Goal: Transaction & Acquisition: Download file/media

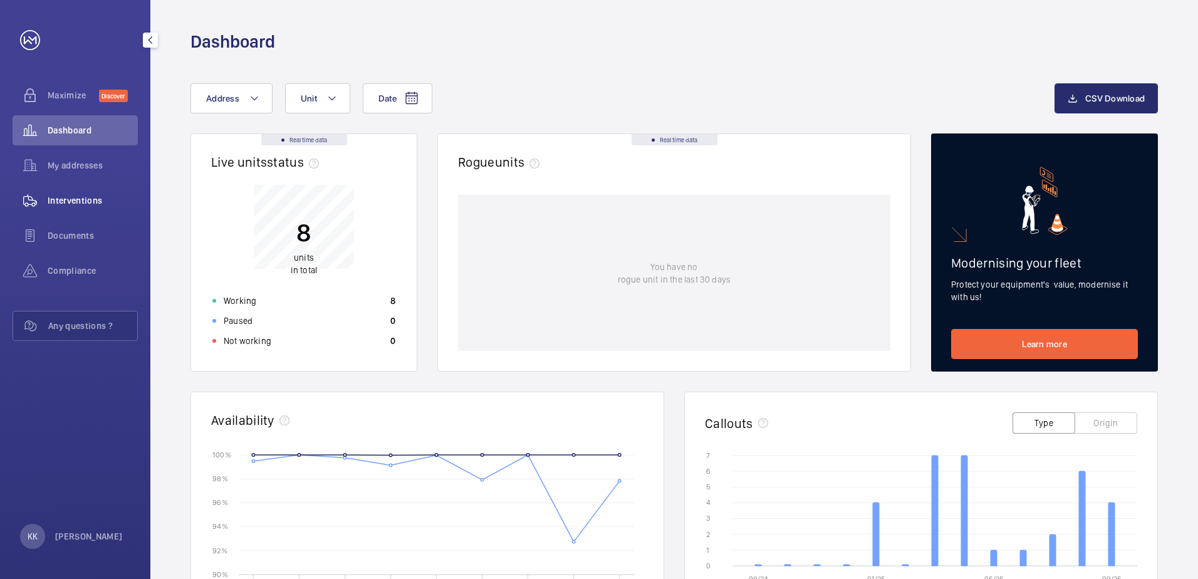
click at [63, 204] on span "Interventions" at bounding box center [93, 200] width 90 height 13
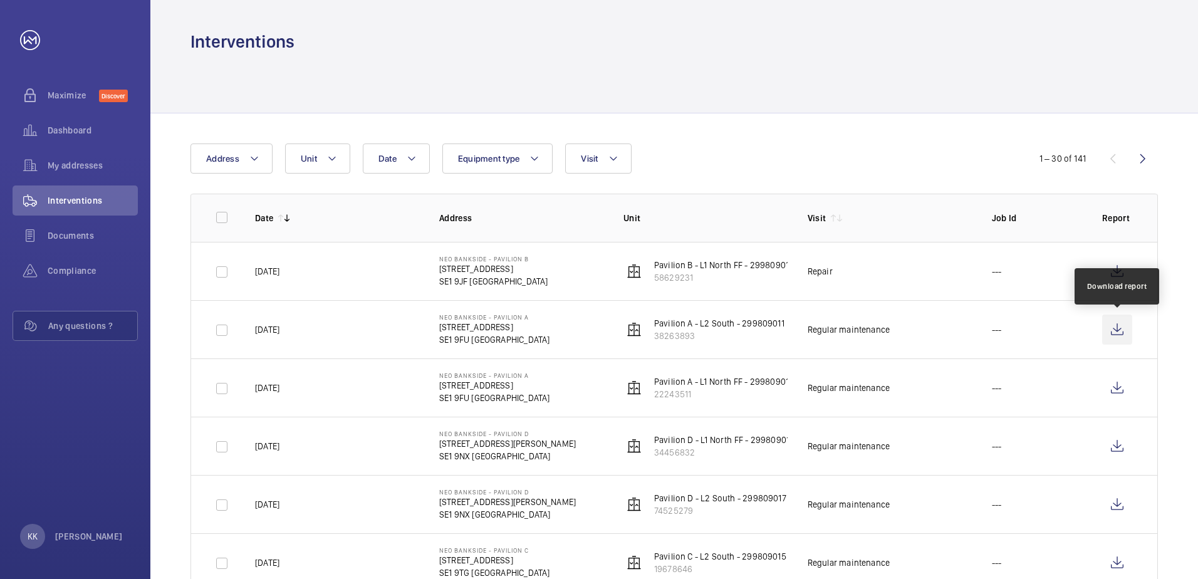
click at [1116, 331] on wm-front-icon-button at bounding box center [1118, 330] width 30 height 30
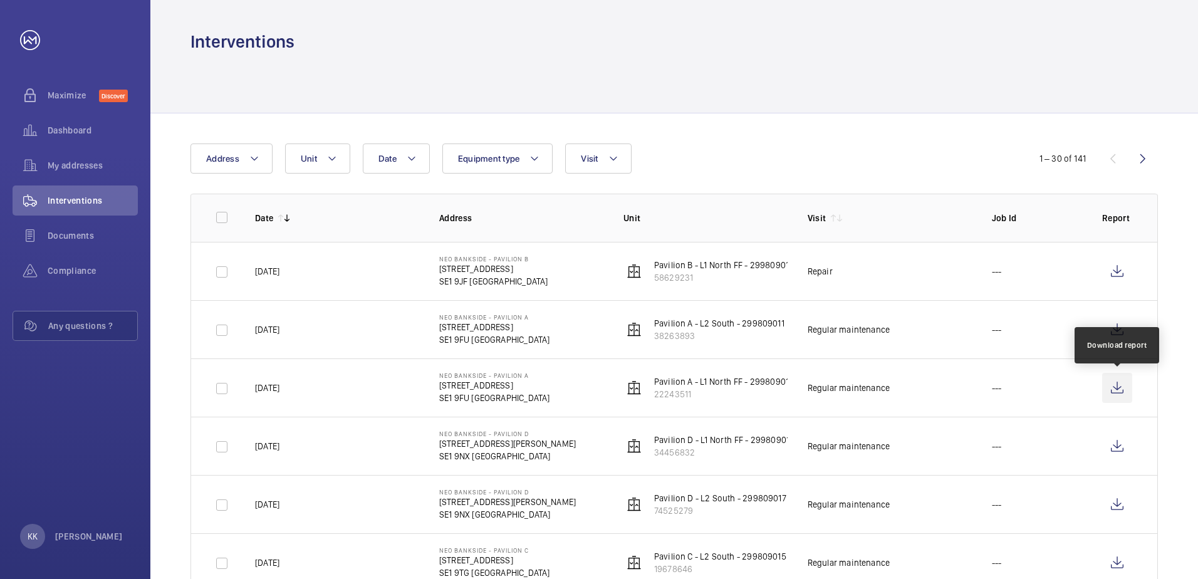
click at [1128, 384] on wm-front-icon-button at bounding box center [1118, 388] width 30 height 30
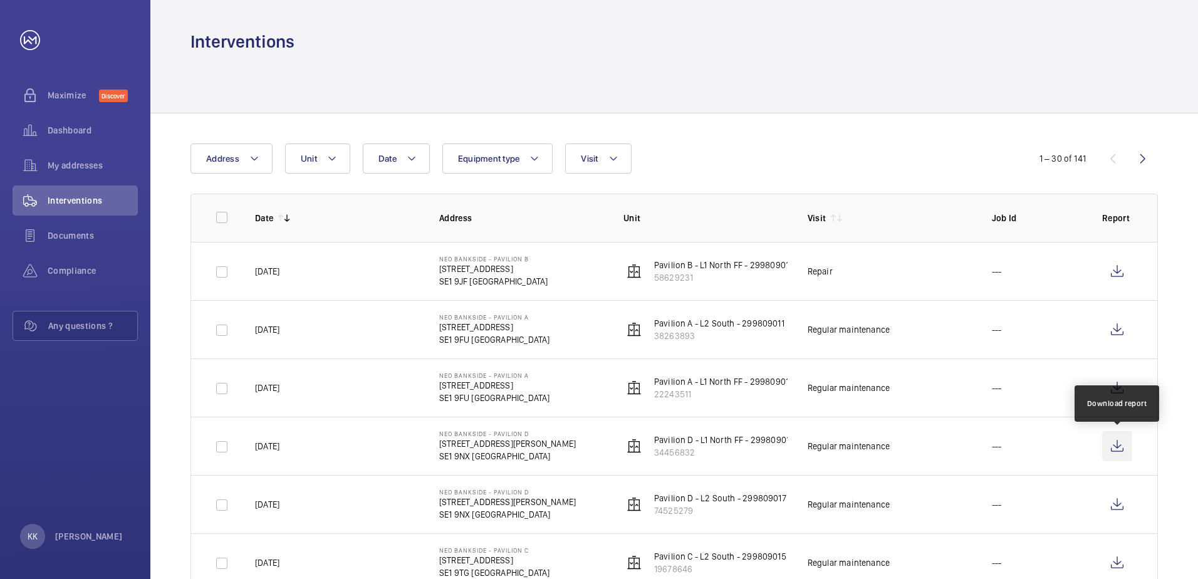
click at [1121, 453] on wm-front-icon-button at bounding box center [1118, 446] width 30 height 30
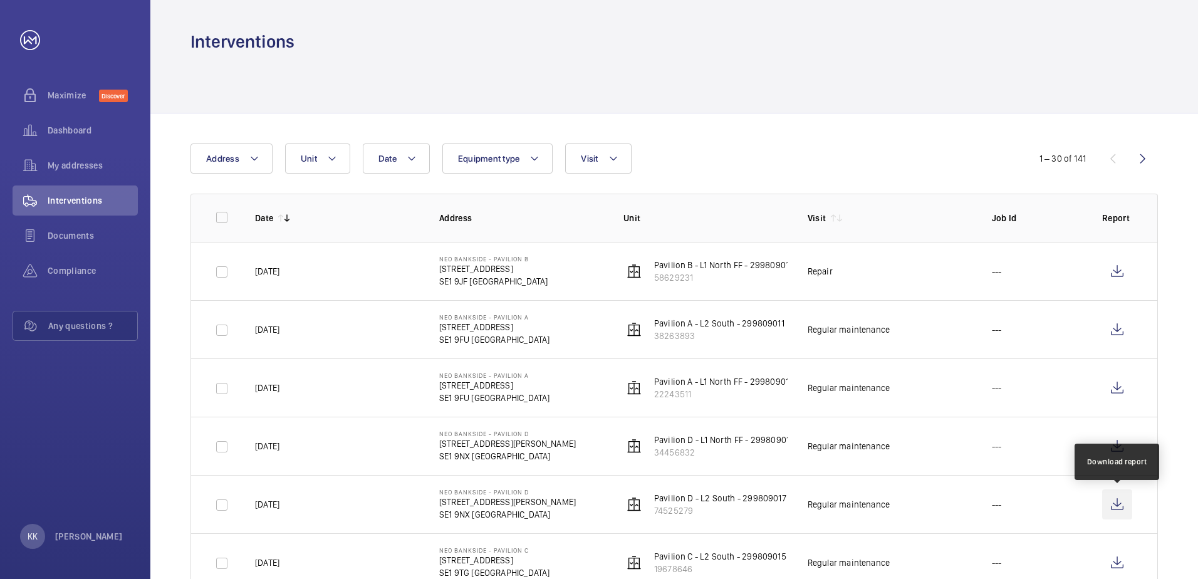
click at [1115, 509] on wm-front-icon-button at bounding box center [1118, 505] width 30 height 30
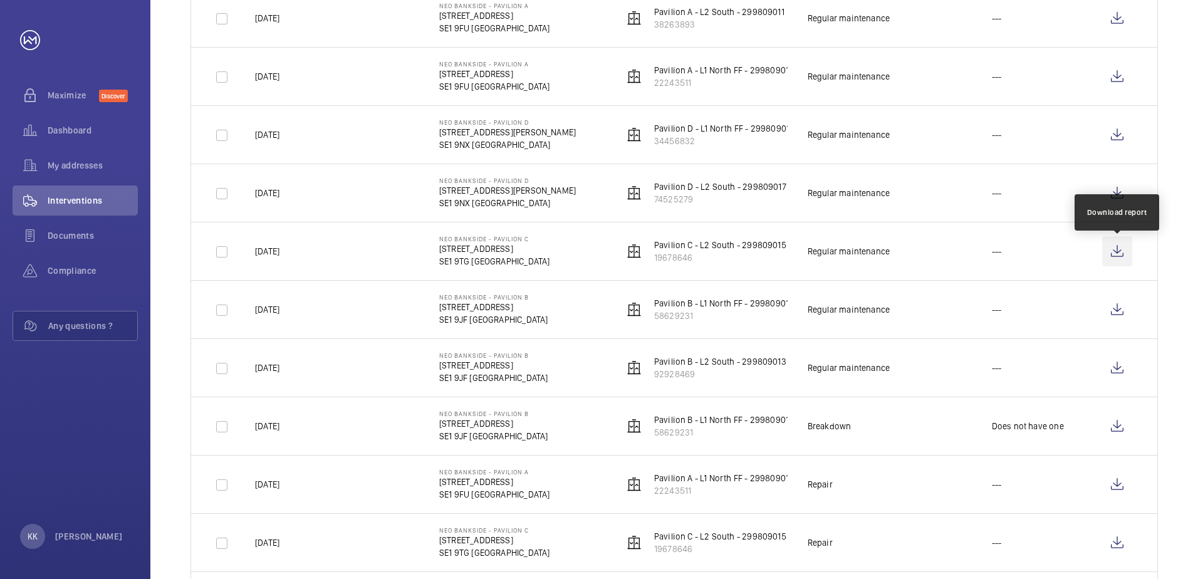
click at [1116, 244] on wm-front-icon-button at bounding box center [1118, 251] width 30 height 30
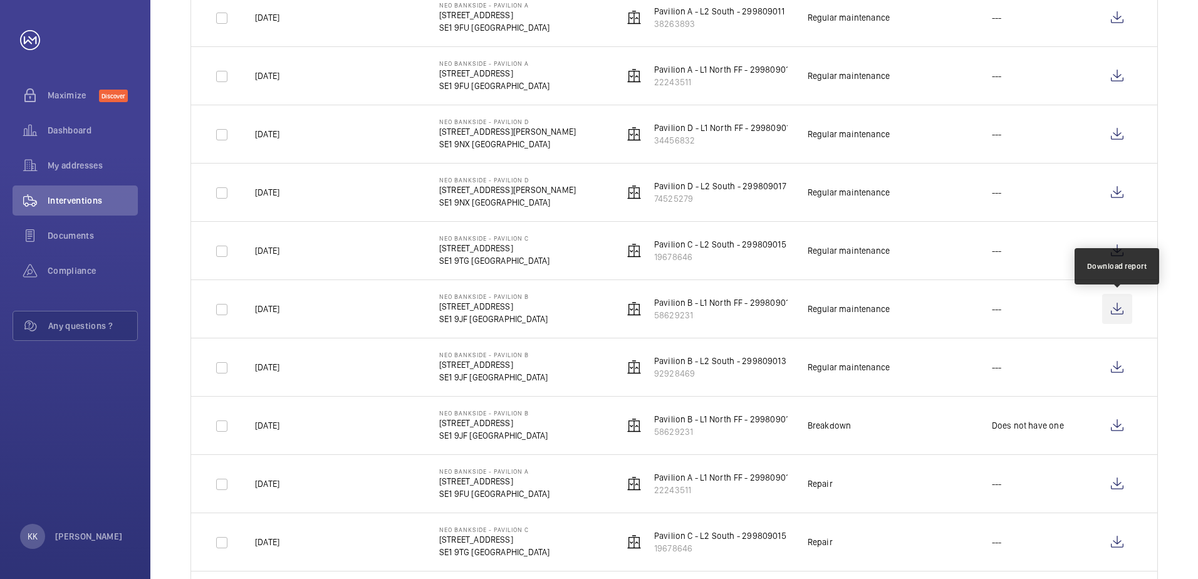
click at [1121, 307] on wm-front-icon-button at bounding box center [1118, 309] width 30 height 30
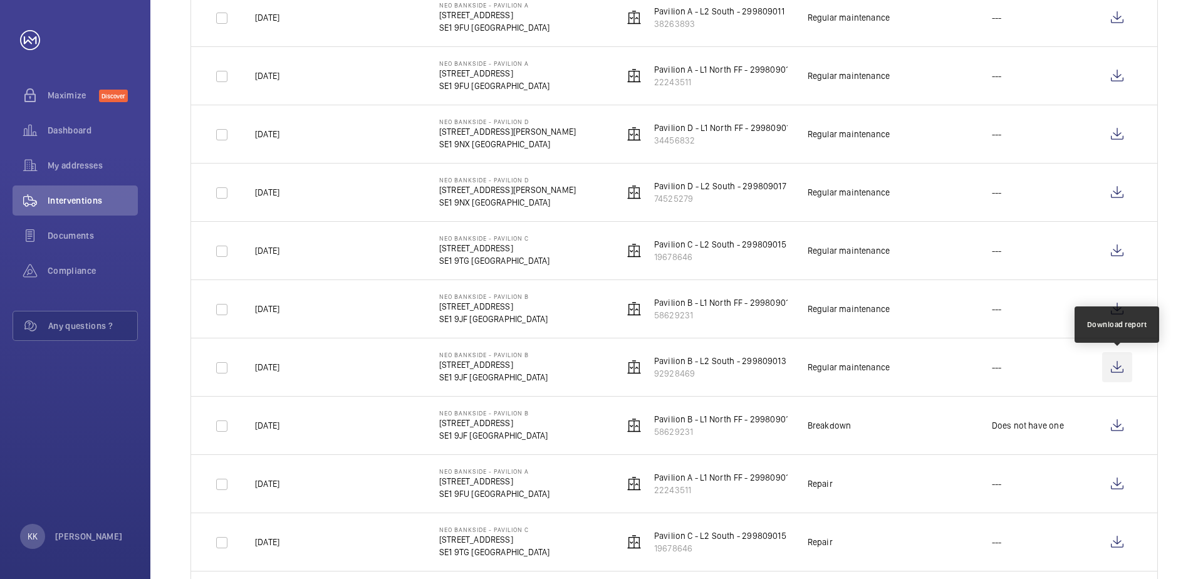
click at [1119, 369] on wm-front-icon-button at bounding box center [1118, 367] width 30 height 30
